Goal: Navigation & Orientation: Find specific page/section

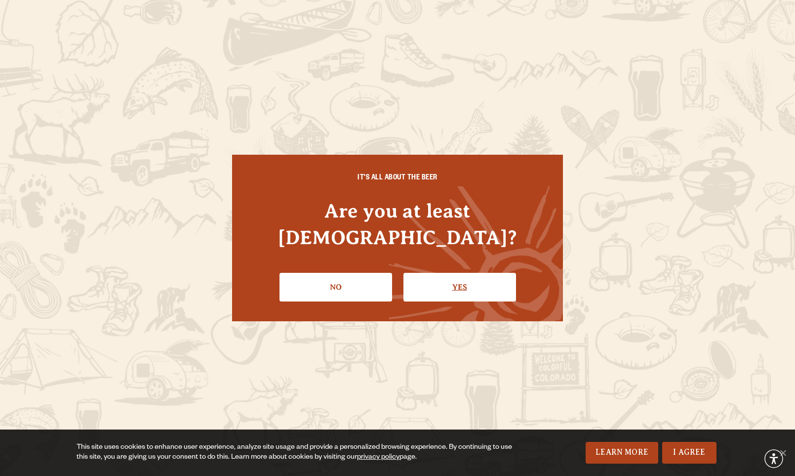
click at [440, 273] on link "Yes" at bounding box center [460, 287] width 113 height 29
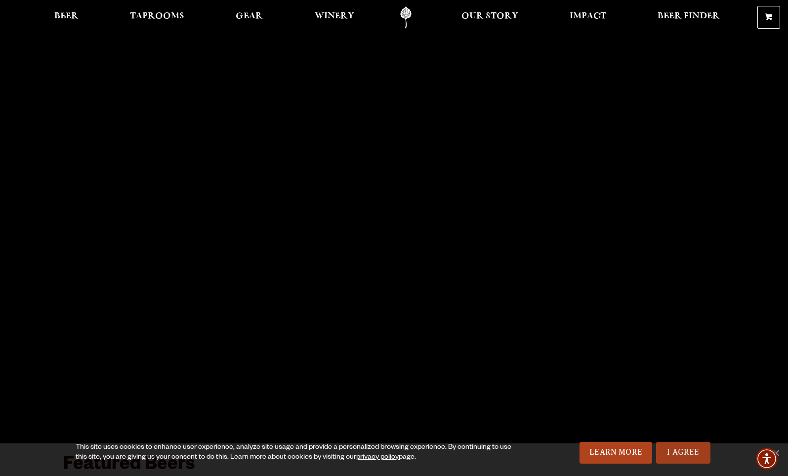
click at [676, 449] on link "I Agree" at bounding box center [683, 453] width 54 height 22
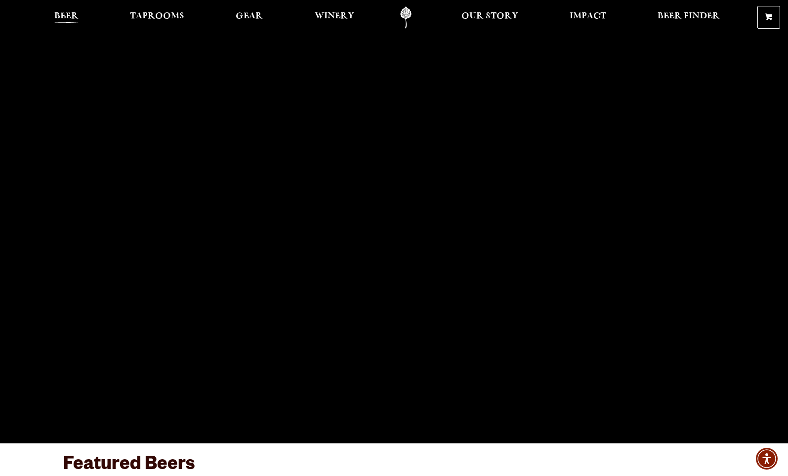
click at [63, 18] on span "Beer" at bounding box center [66, 16] width 24 height 8
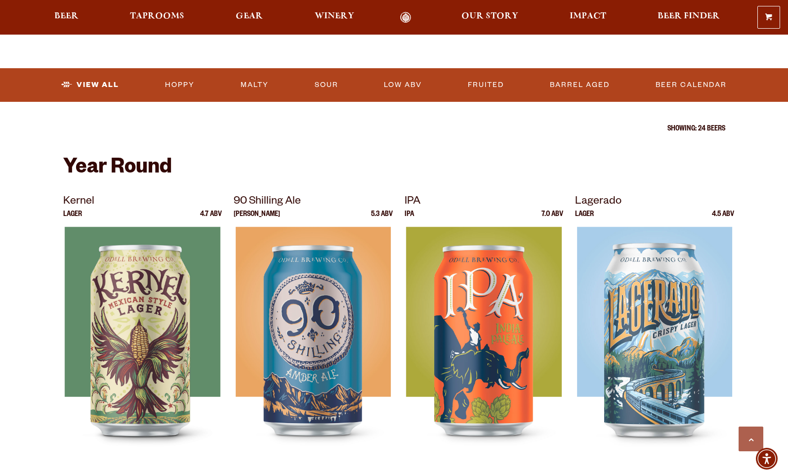
scroll to position [395, 0]
